Goal: Check status: Check status

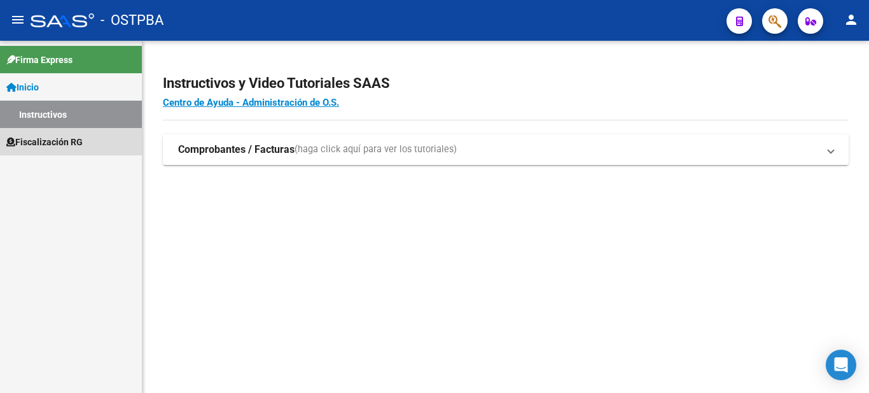
click at [50, 139] on span "Fiscalización RG" at bounding box center [44, 142] width 76 height 14
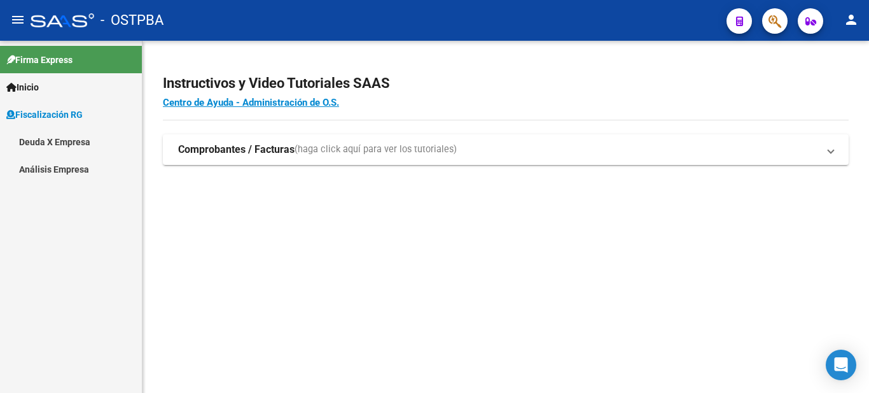
click at [66, 162] on link "Análisis Empresa" at bounding box center [71, 168] width 142 height 27
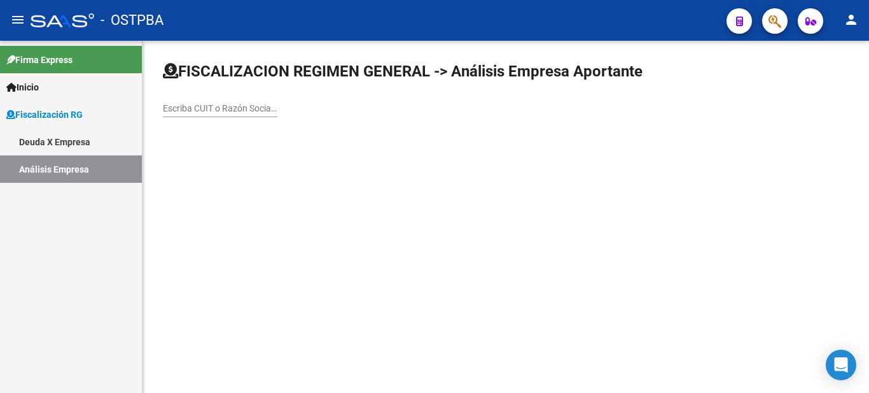
click at [72, 143] on link "Deuda X Empresa" at bounding box center [71, 141] width 142 height 27
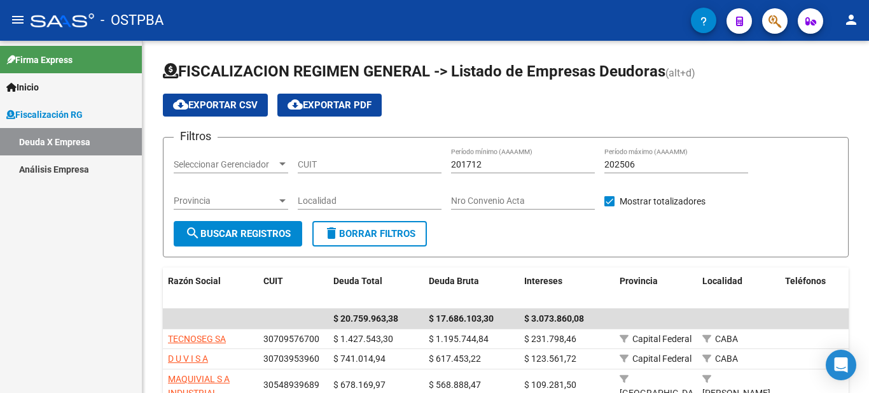
click at [44, 174] on link "Análisis Empresa" at bounding box center [71, 168] width 142 height 27
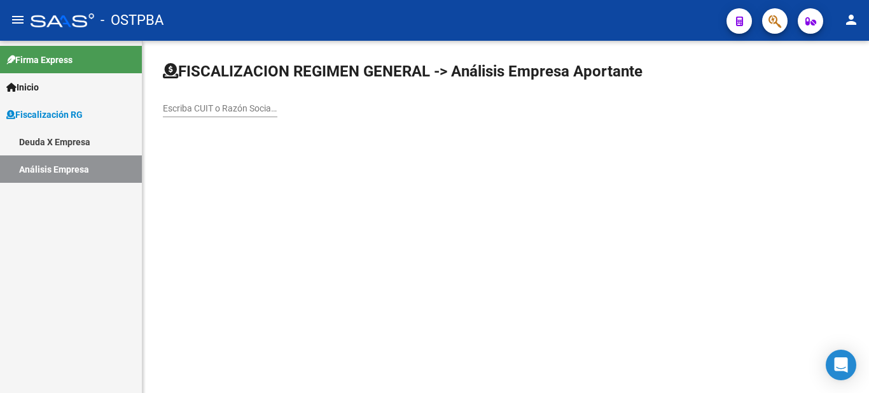
click at [221, 100] on div "Escriba CUIT o Razón Social para buscar" at bounding box center [220, 104] width 115 height 25
paste input "30708065168"
type input "30708065168"
